Goal: Task Accomplishment & Management: Use online tool/utility

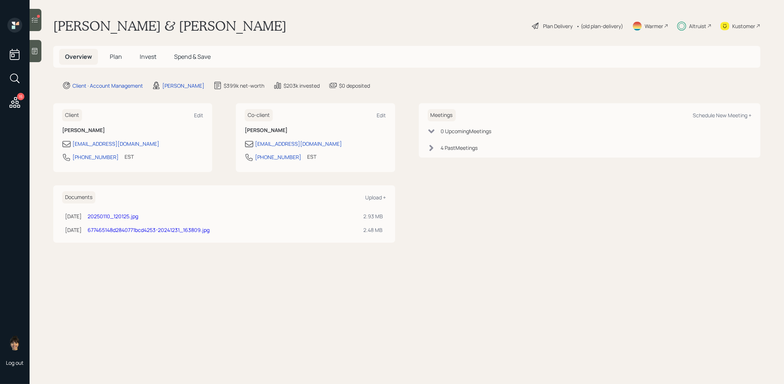
click at [36, 21] on icon at bounding box center [34, 19] width 7 height 7
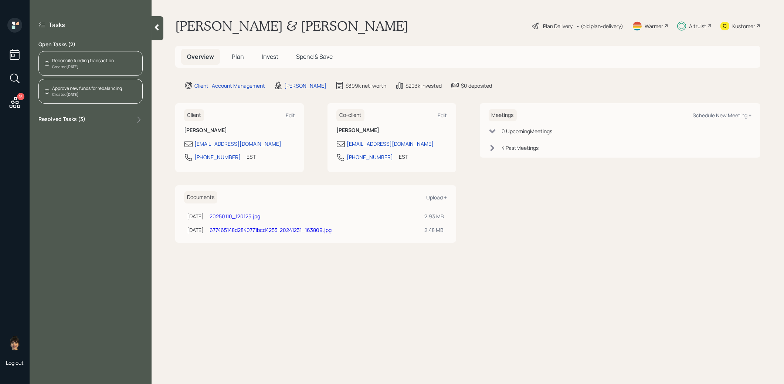
click at [115, 65] on div "Reconcile funding transaction Created [DATE]" at bounding box center [90, 63] width 104 height 25
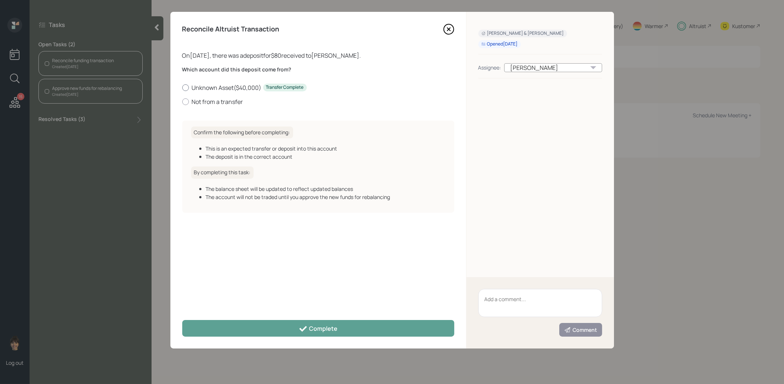
click at [222, 88] on label "Unknown Asset ( $40,000 ) Transfer Complete" at bounding box center [318, 88] width 272 height 8
click at [182, 88] on input "Unknown Asset ( $40,000 ) Transfer Complete" at bounding box center [182, 87] width 0 height 0
radio input "true"
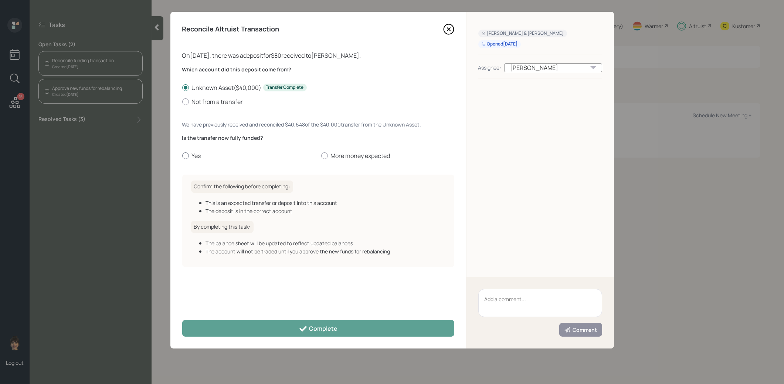
click at [185, 155] on div at bounding box center [185, 155] width 7 height 7
click at [182, 156] on input "Yes" at bounding box center [182, 156] width 0 height 0
radio input "true"
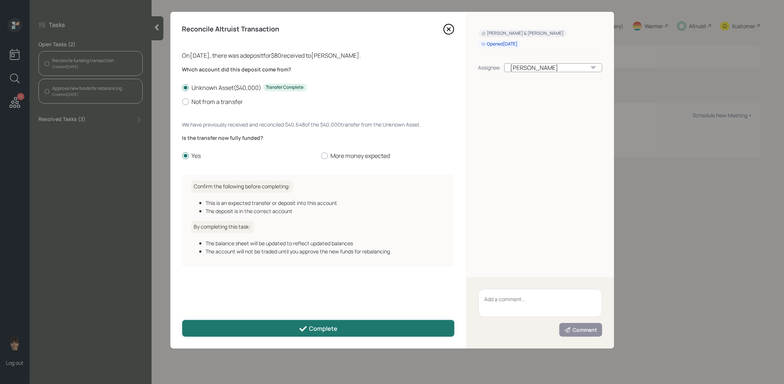
click at [245, 325] on button "Complete" at bounding box center [318, 328] width 272 height 17
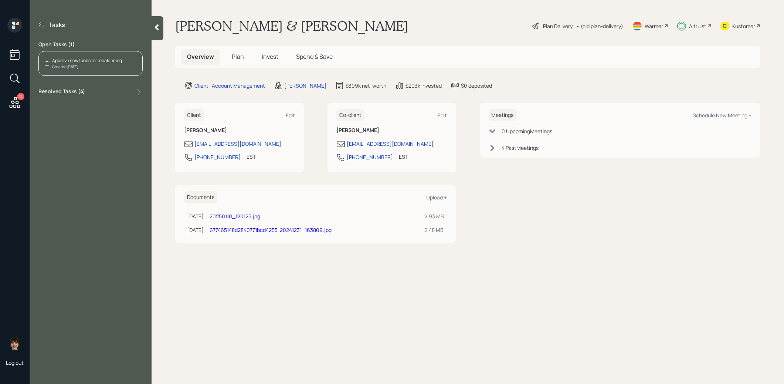
click at [86, 65] on div "Created [DATE]" at bounding box center [87, 67] width 70 height 6
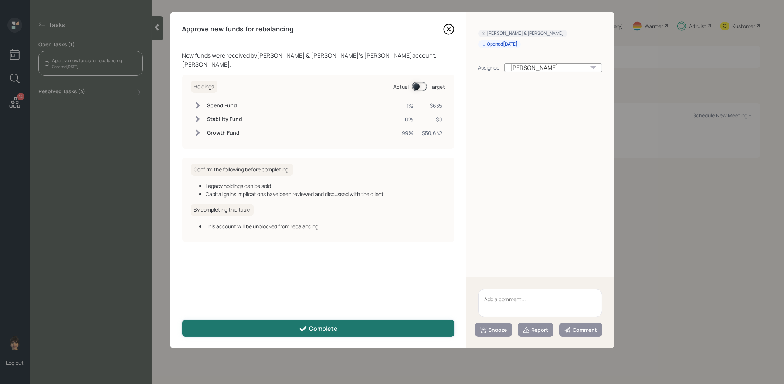
click at [273, 325] on button "Complete" at bounding box center [318, 328] width 272 height 17
